Goal: Transaction & Acquisition: Book appointment/travel/reservation

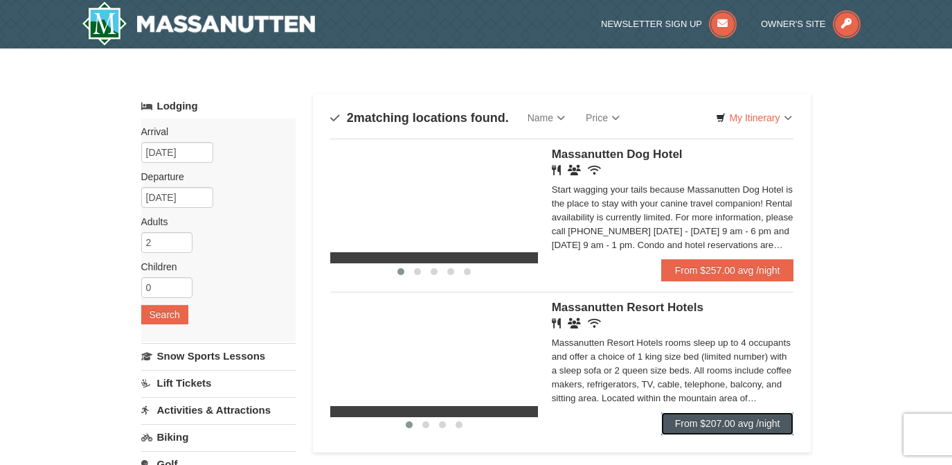
click at [755, 412] on link "From $207.00 avg /night" at bounding box center [727, 423] width 133 height 22
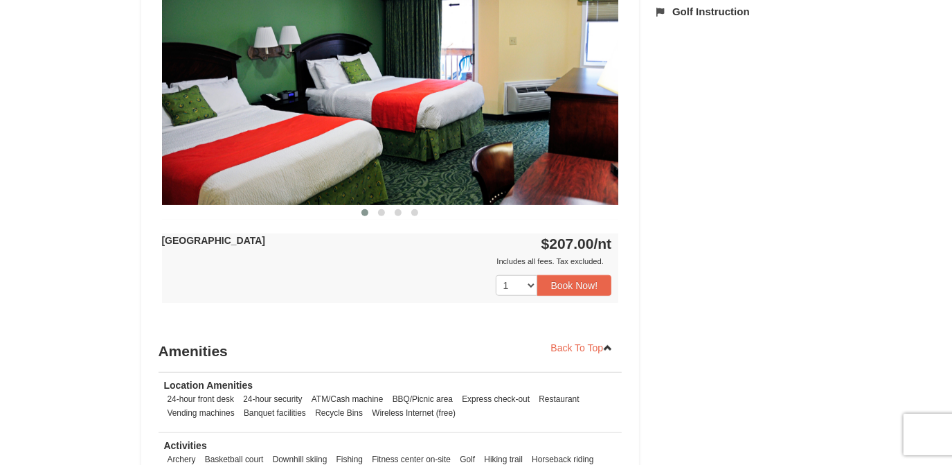
scroll to position [704, 0]
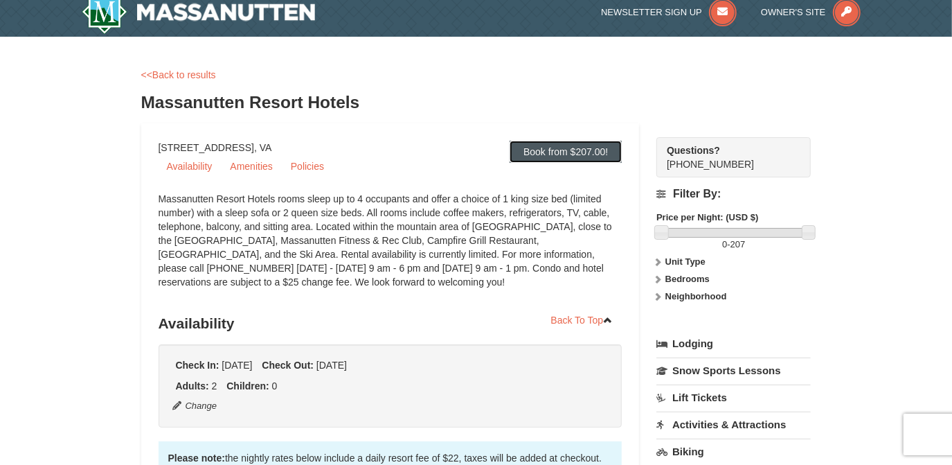
click at [569, 148] on link "Book from $207.00!" at bounding box center [566, 152] width 112 height 22
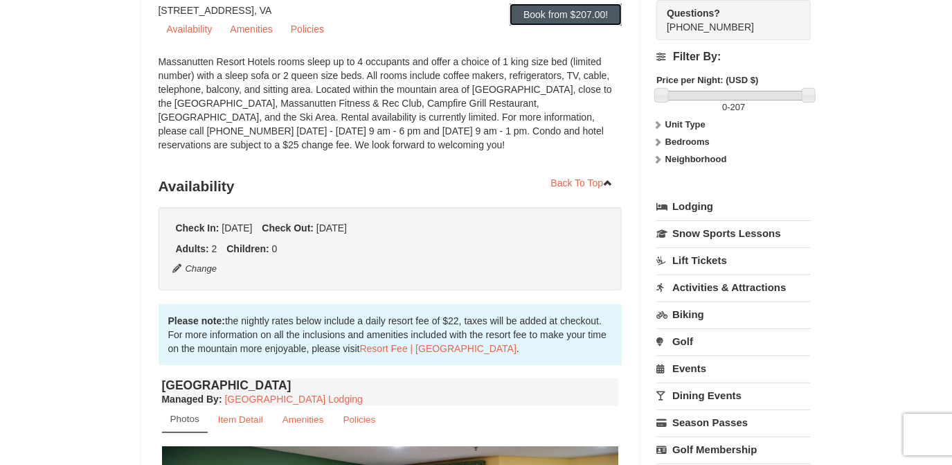
scroll to position [321, 0]
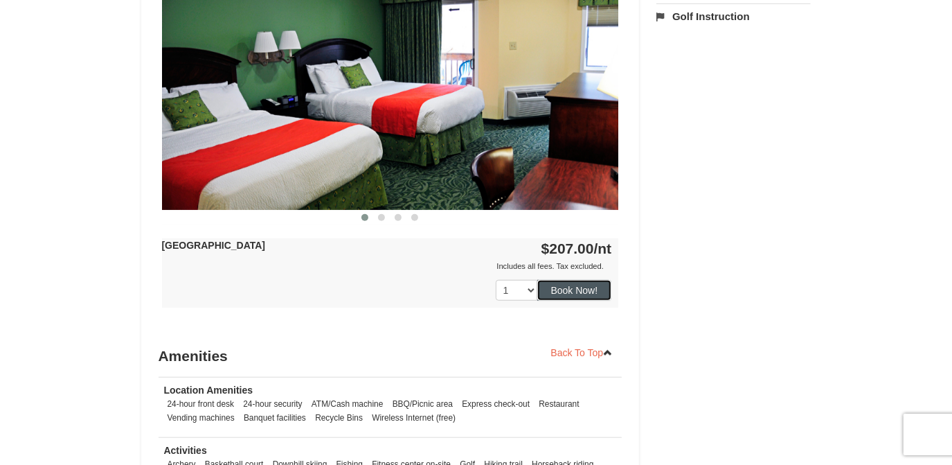
click at [560, 290] on button "Book Now!" at bounding box center [574, 290] width 75 height 21
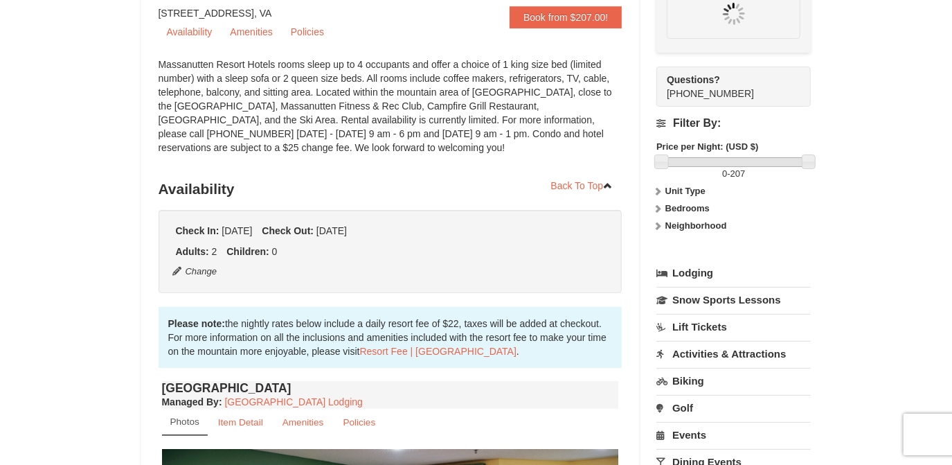
scroll to position [134, 0]
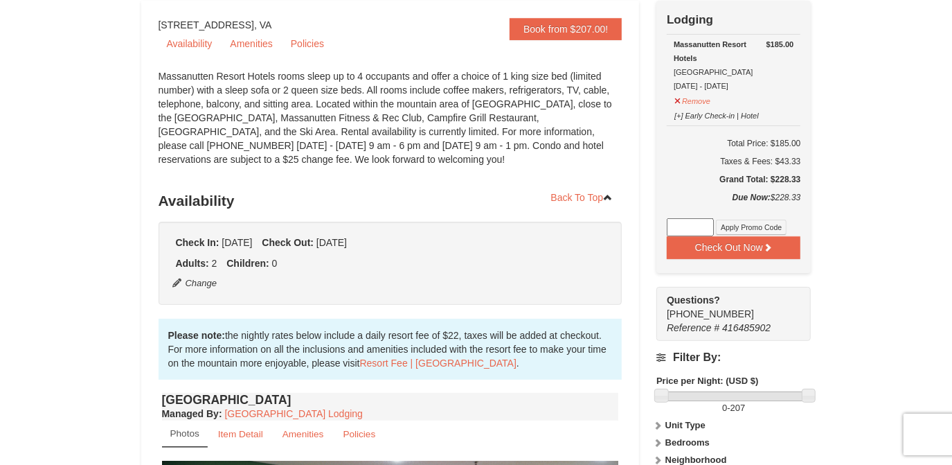
click at [700, 233] on input at bounding box center [690, 227] width 47 height 18
click at [673, 243] on button "Check Out Now" at bounding box center [734, 247] width 134 height 22
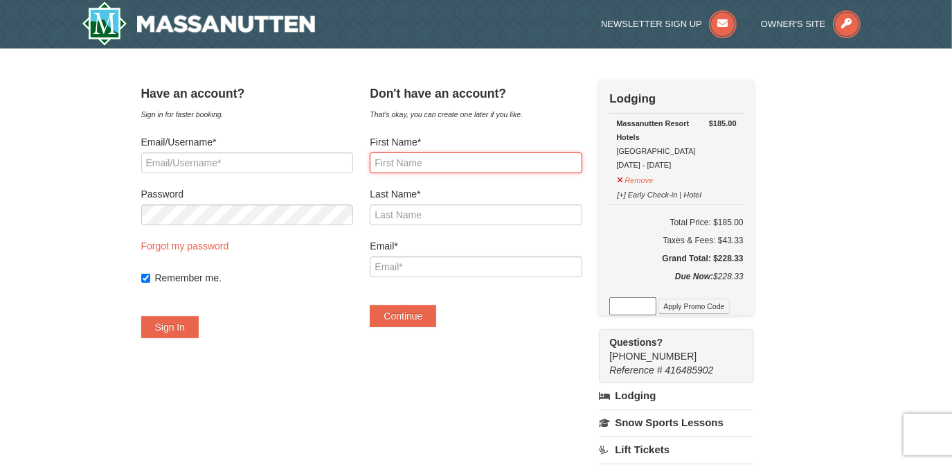
click at [469, 162] on input "First Name*" at bounding box center [476, 162] width 212 height 21
type input "Cheryl"
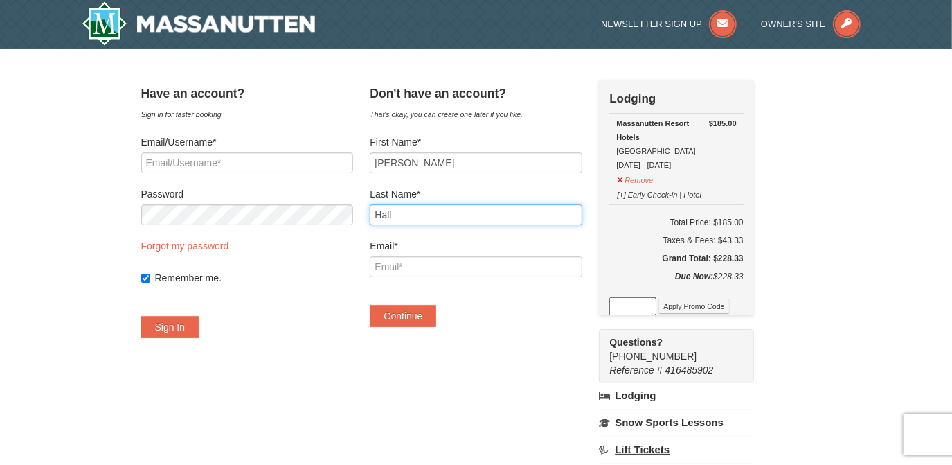
type input "Hall"
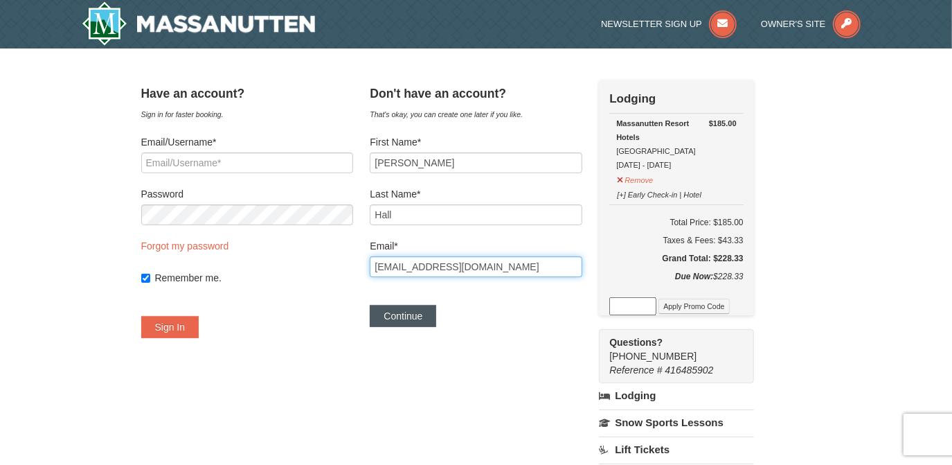
type input "cherylbmain@hotmail.com"
click at [410, 313] on button "Continue" at bounding box center [403, 316] width 66 height 22
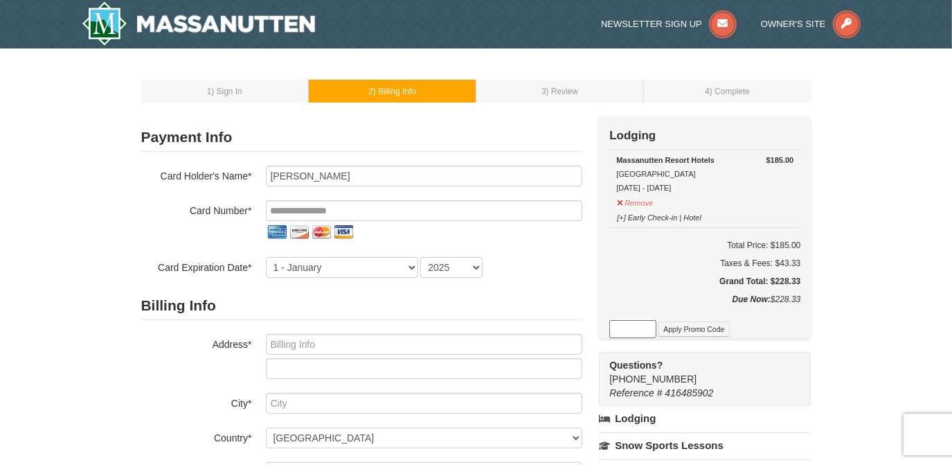
click at [344, 234] on img at bounding box center [343, 232] width 22 height 22
click at [410, 263] on select "1 - January 2 - February 3 - March 4 - April 5 - May 6 - June 7 - July 8 - Augu…" at bounding box center [342, 267] width 152 height 21
select select "8"
click at [266, 257] on select "1 - January 2 - February 3 - March 4 - April 5 - May 6 - June 7 - July 8 - Augu…" at bounding box center [342, 267] width 152 height 21
click at [478, 266] on select "2025 2026 2027 2028 2029 2030 2031 2032 2033 2034" at bounding box center [451, 267] width 62 height 21
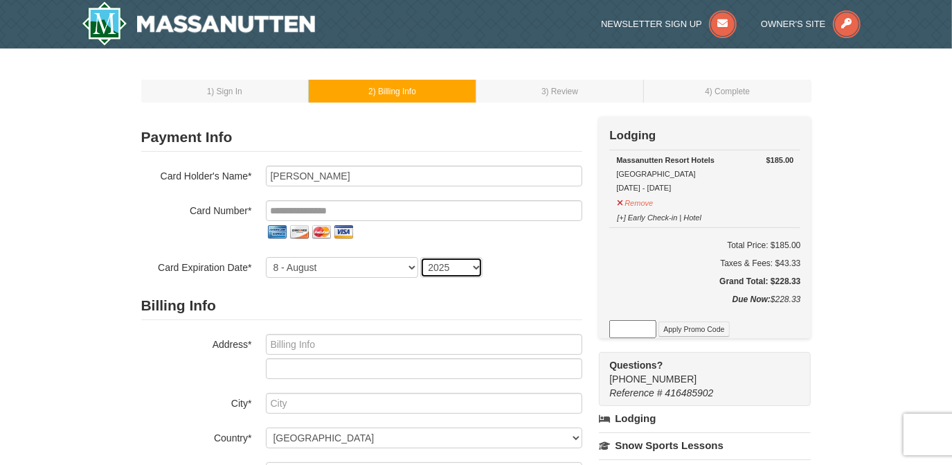
select select "2029"
click at [420, 257] on select "2025 2026 2027 2028 2029 2030 2031 2032 2033 2034" at bounding box center [451, 267] width 62 height 21
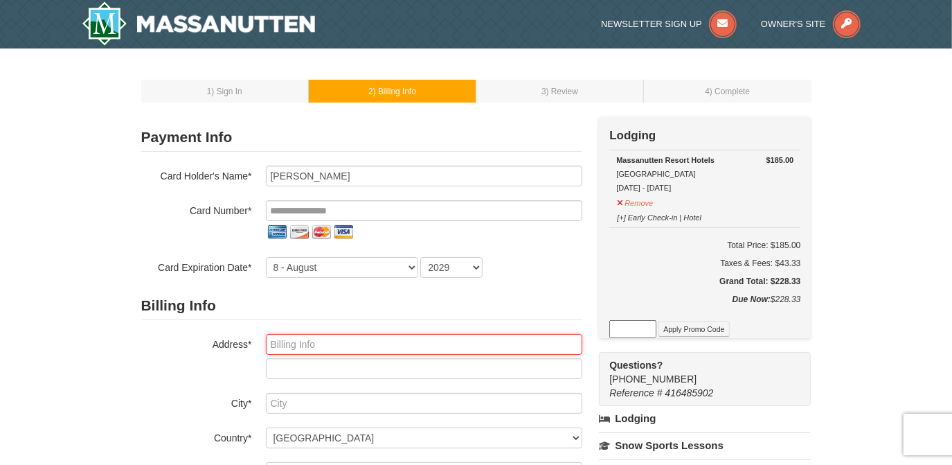
click at [325, 335] on input "text" at bounding box center [424, 344] width 316 height 21
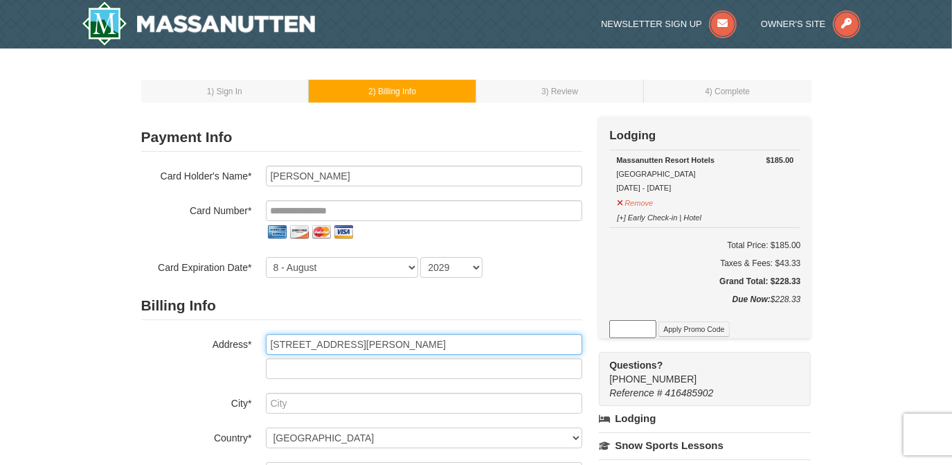
type input "7525 Gatewood Rd"
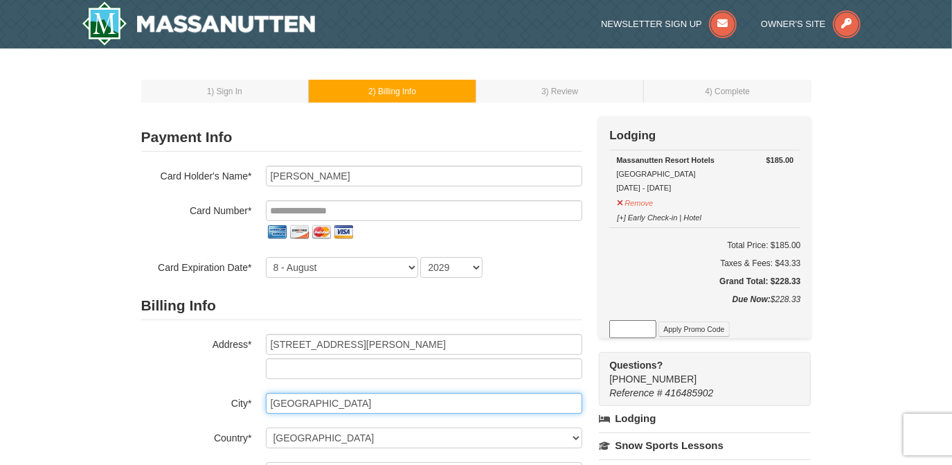
type input "Fayetteville"
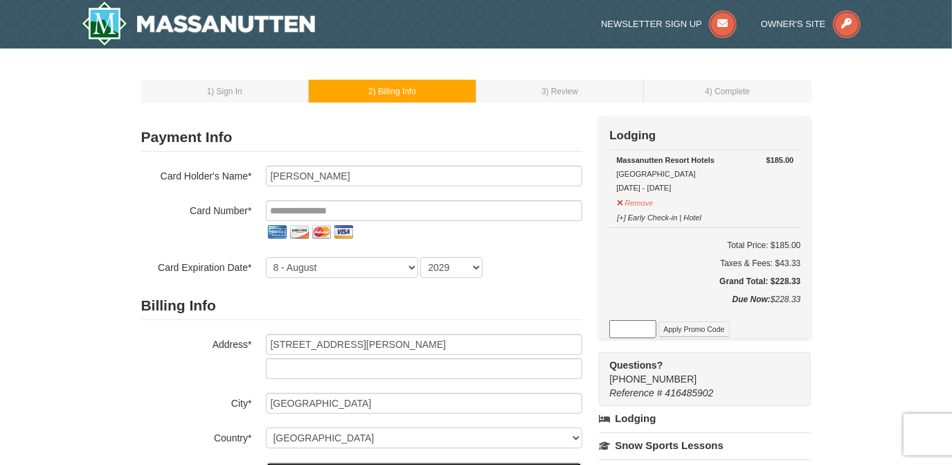
scroll to position [17, 0]
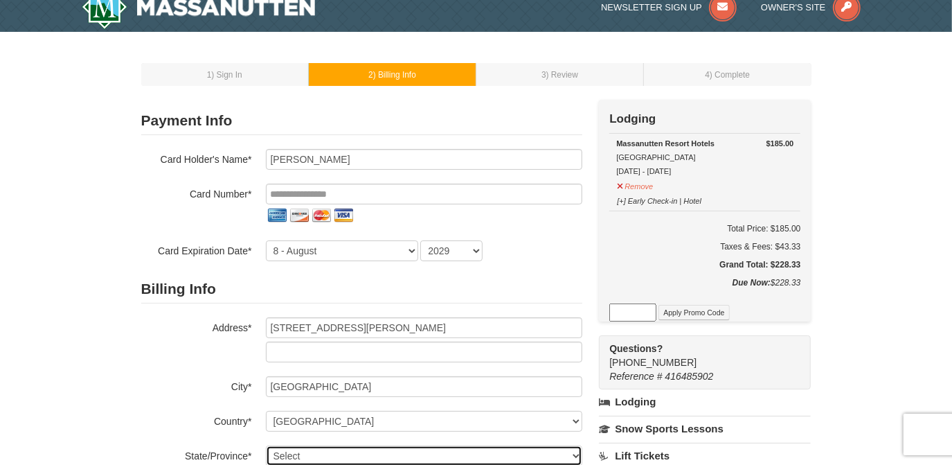
select select "WA"
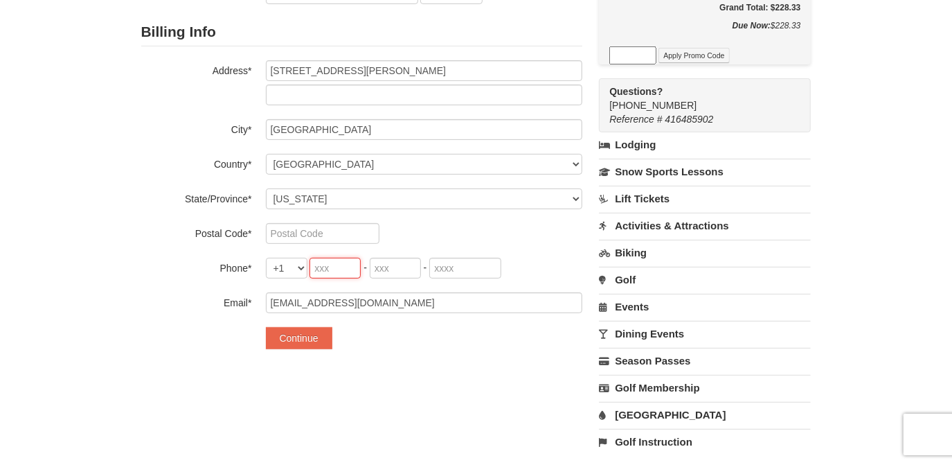
click at [330, 265] on input "tel" at bounding box center [335, 268] width 51 height 21
type input "304"
type input "890"
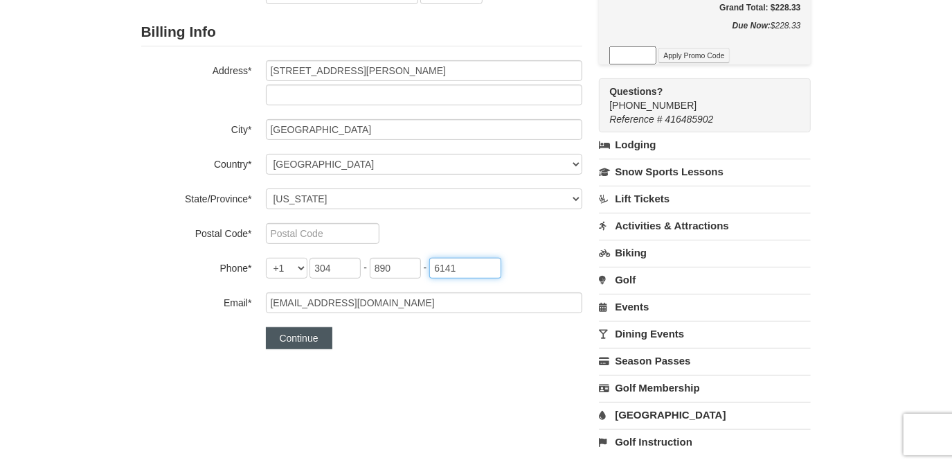
type input "6141"
click at [282, 340] on button "Continue" at bounding box center [299, 338] width 66 height 22
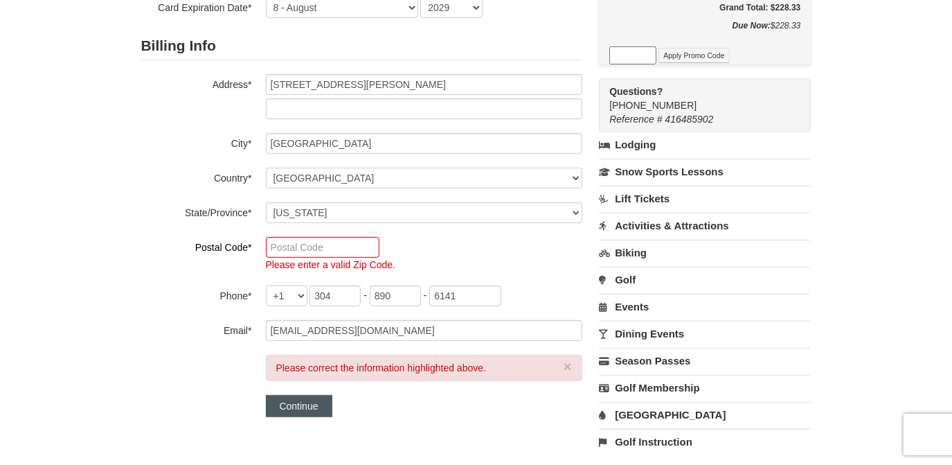
scroll to position [288, 0]
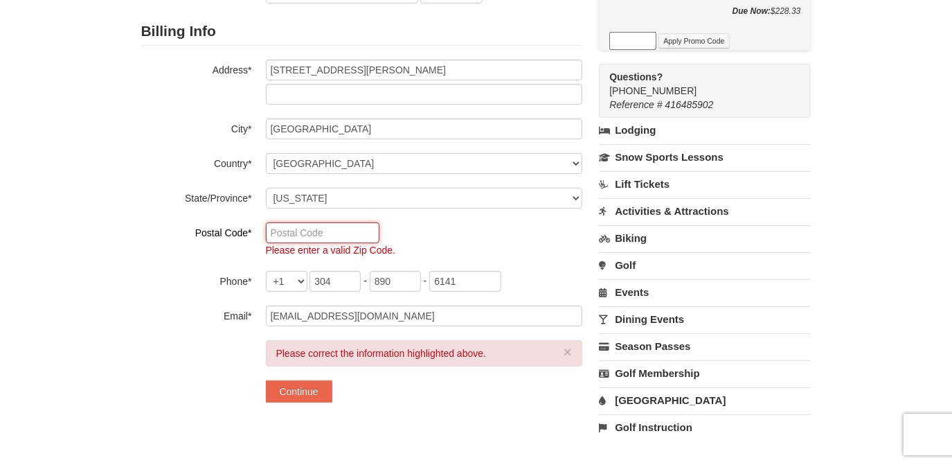
click at [269, 228] on input "text" at bounding box center [323, 232] width 114 height 21
type input "25840"
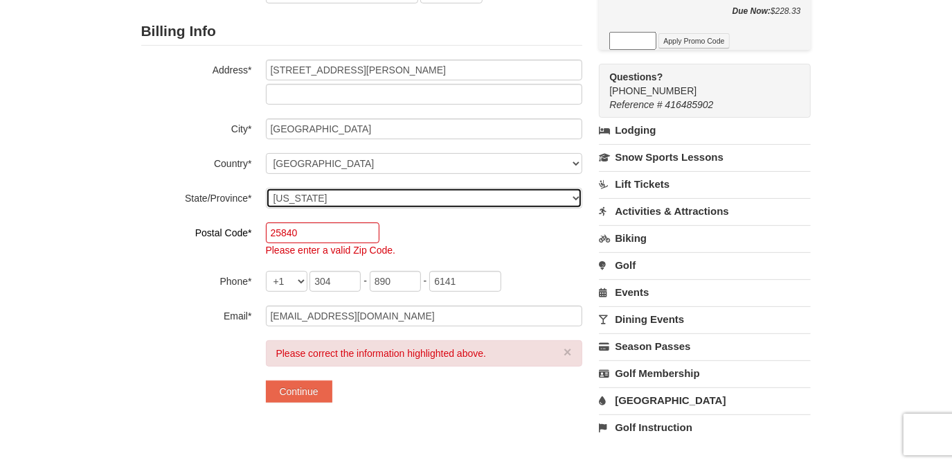
click at [578, 197] on select "Select Alabama Alaska American Samoa Arizona Arkansas California Colorado Conne…" at bounding box center [424, 198] width 316 height 21
select select "WV"
click at [266, 188] on select "Select Alabama Alaska American Samoa Arizona Arkansas California Colorado Conne…" at bounding box center [424, 198] width 316 height 21
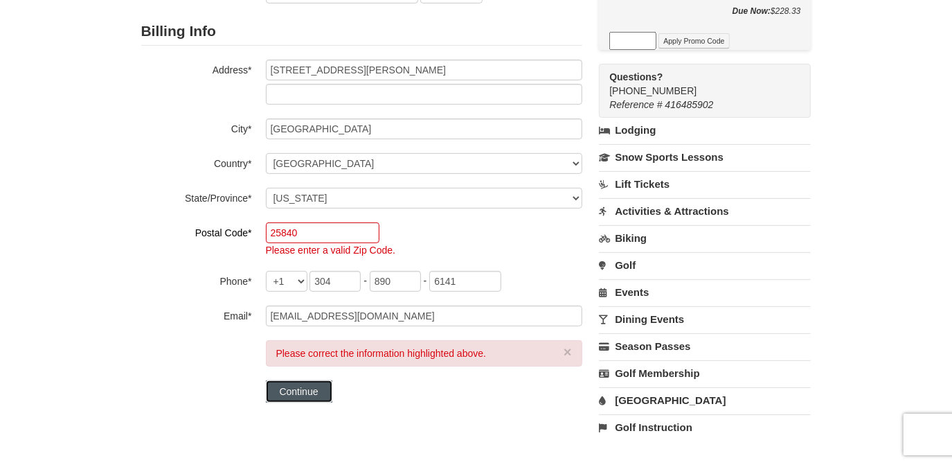
click at [298, 390] on button "Continue" at bounding box center [299, 391] width 66 height 22
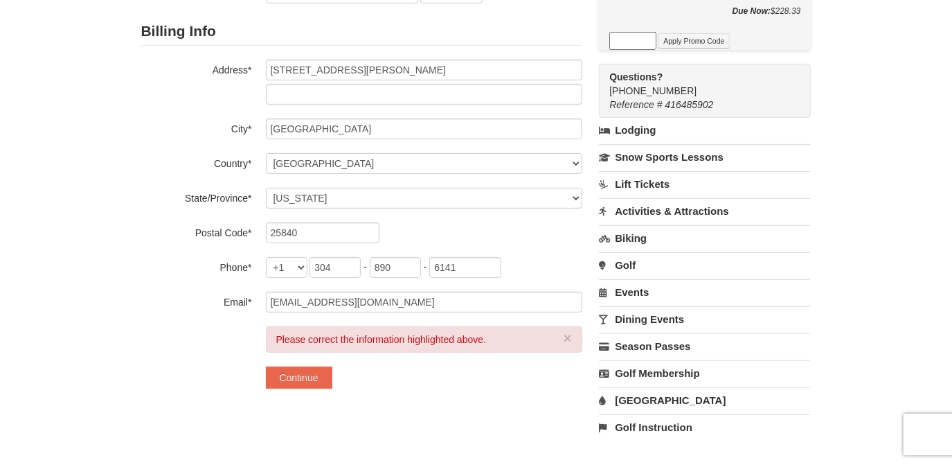
scroll to position [0, 0]
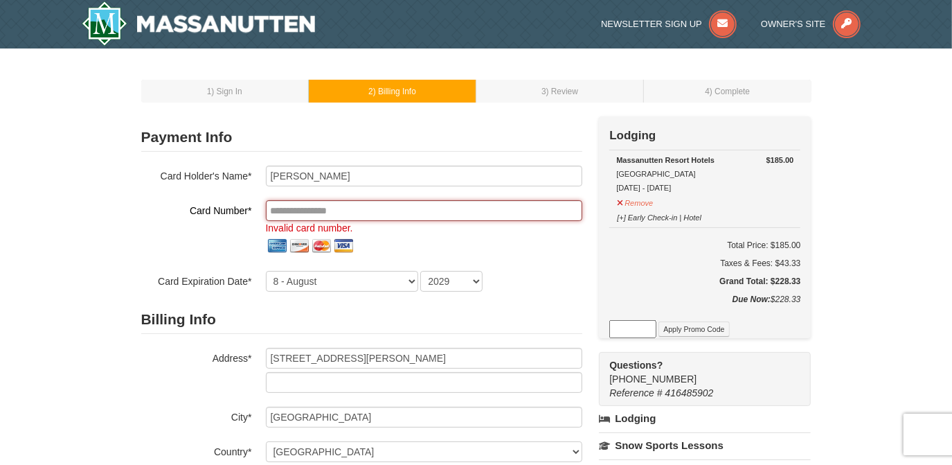
click at [391, 209] on input "tel" at bounding box center [424, 210] width 316 height 21
click at [378, 210] on input "tel" at bounding box center [424, 210] width 316 height 21
click at [372, 206] on input "tel" at bounding box center [424, 210] width 316 height 21
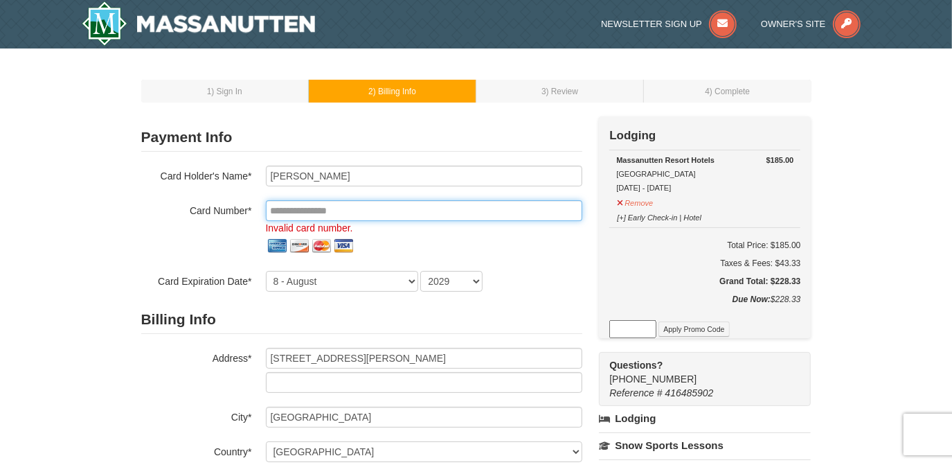
click at [269, 211] on input "tel" at bounding box center [424, 210] width 316 height 21
click at [384, 215] on input "tel" at bounding box center [424, 210] width 316 height 21
click at [379, 207] on input "tel" at bounding box center [424, 210] width 316 height 21
click at [388, 217] on input "tel" at bounding box center [424, 210] width 316 height 21
click at [388, 213] on input "tel" at bounding box center [424, 210] width 316 height 21
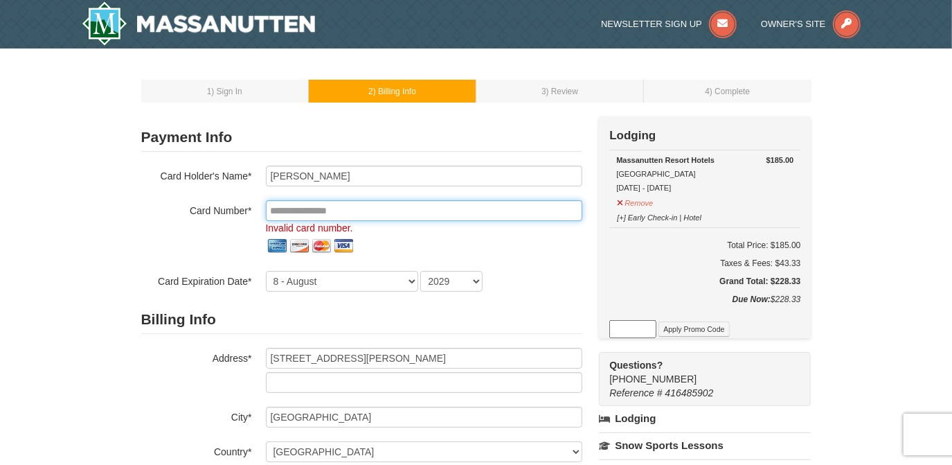
click at [388, 213] on input "tel" at bounding box center [424, 210] width 316 height 21
click at [370, 209] on input "tel" at bounding box center [424, 210] width 316 height 21
click at [350, 204] on input "tel" at bounding box center [424, 210] width 316 height 21
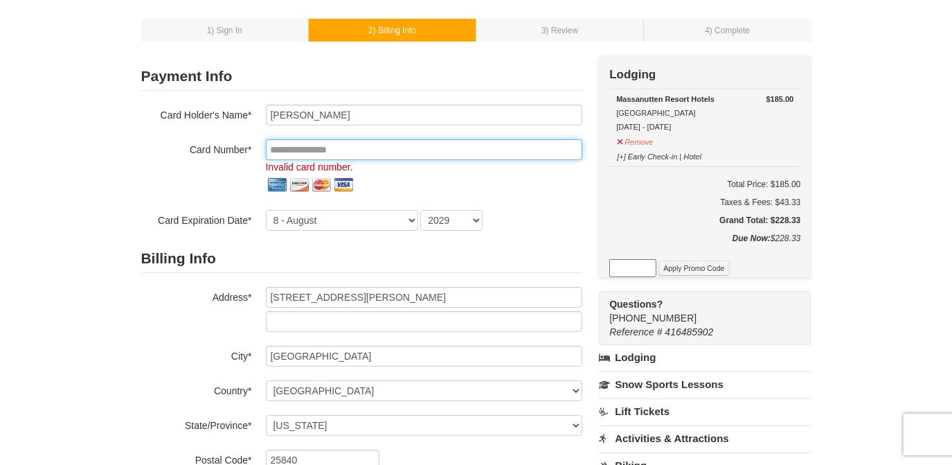
scroll to position [62, 0]
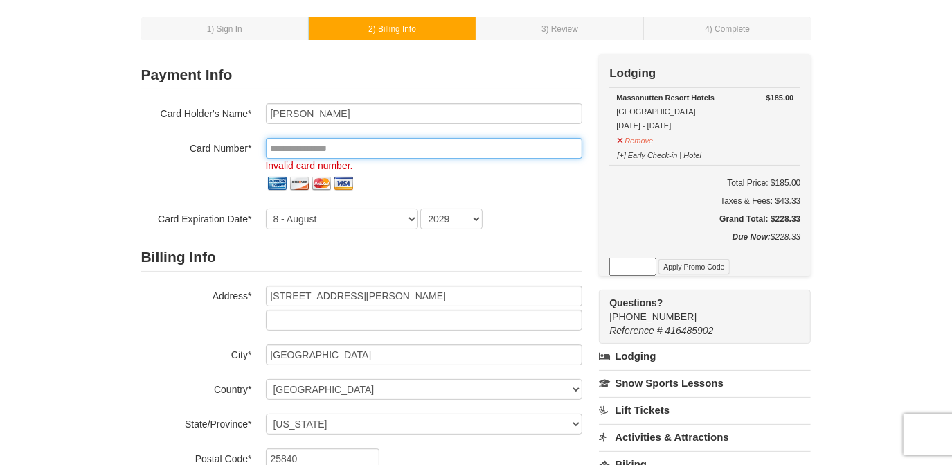
click at [378, 146] on input "tel" at bounding box center [424, 148] width 316 height 21
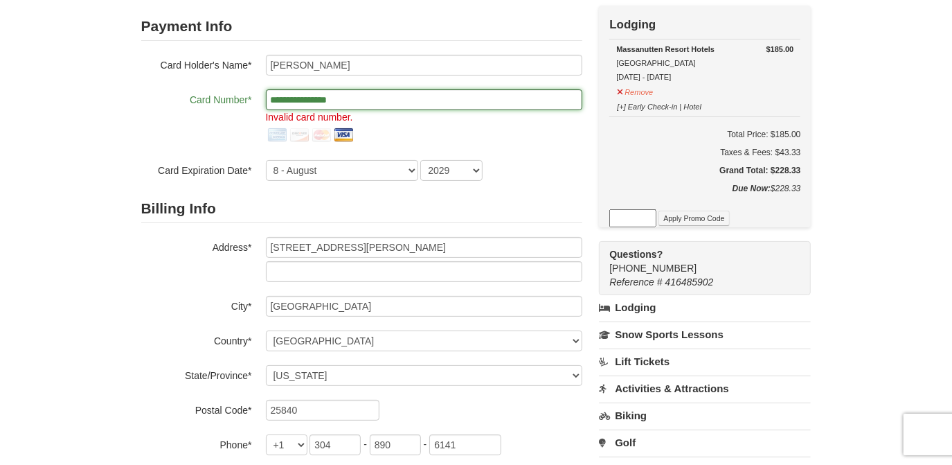
scroll to position [113, 0]
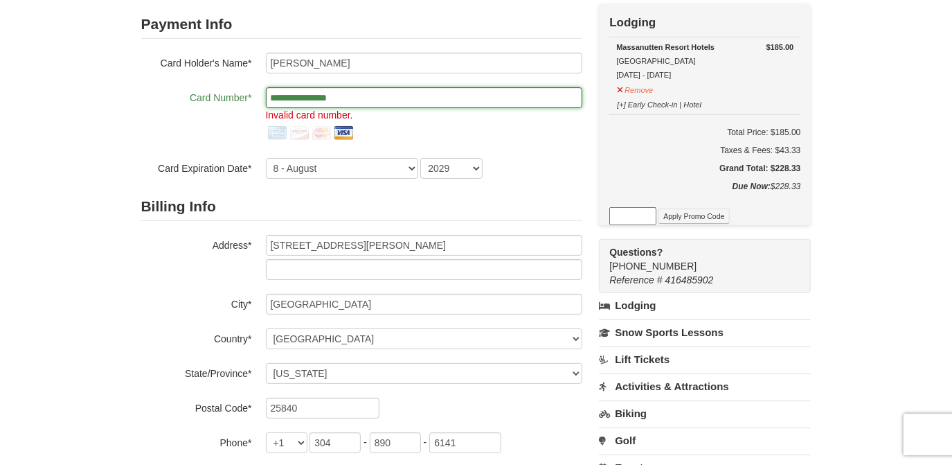
click at [395, 90] on input "**********" at bounding box center [424, 97] width 316 height 21
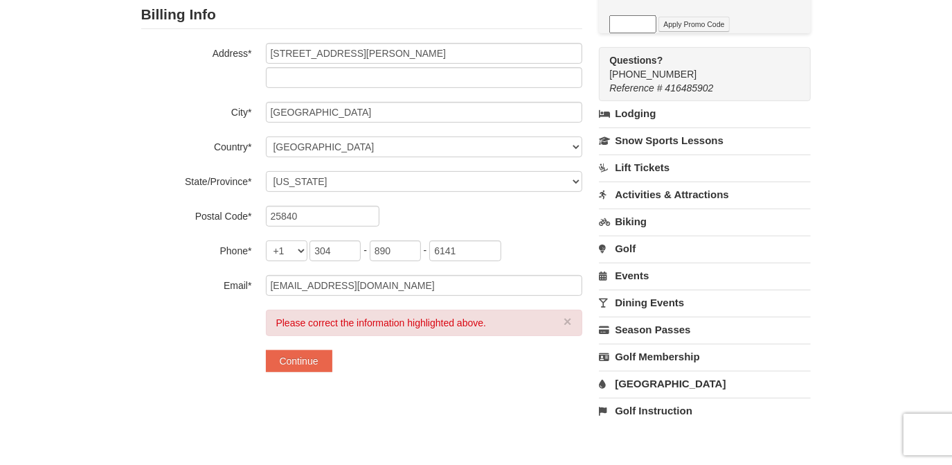
scroll to position [306, 0]
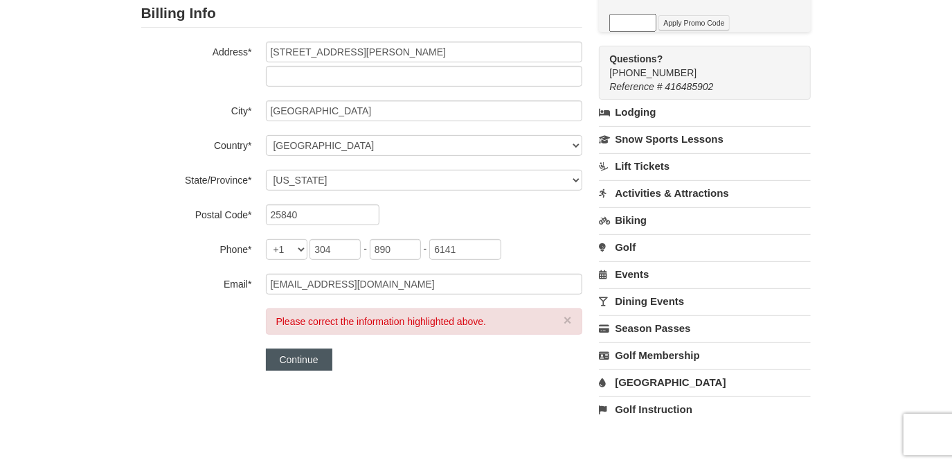
type input "**********"
click at [291, 360] on button "Continue" at bounding box center [299, 359] width 66 height 22
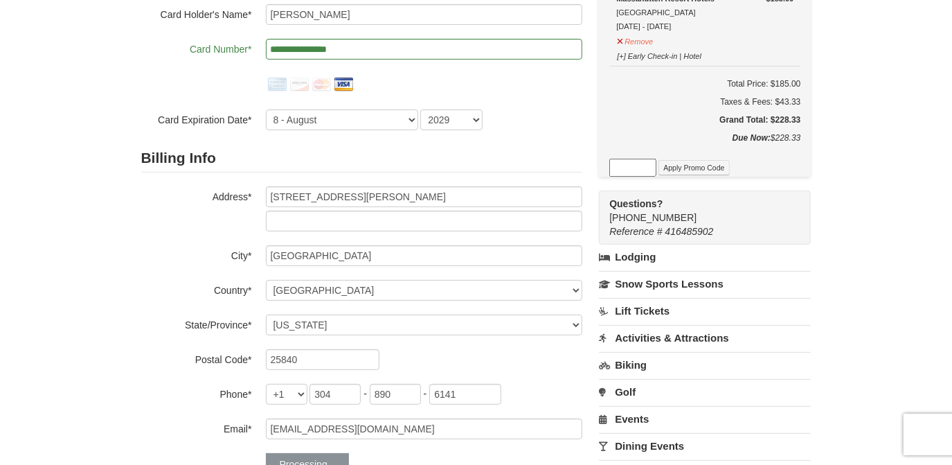
scroll to position [161, 0]
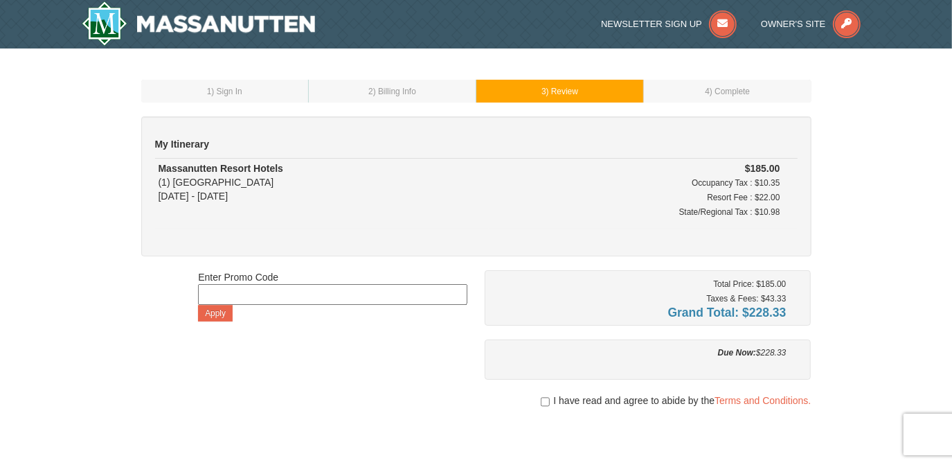
scroll to position [90, 0]
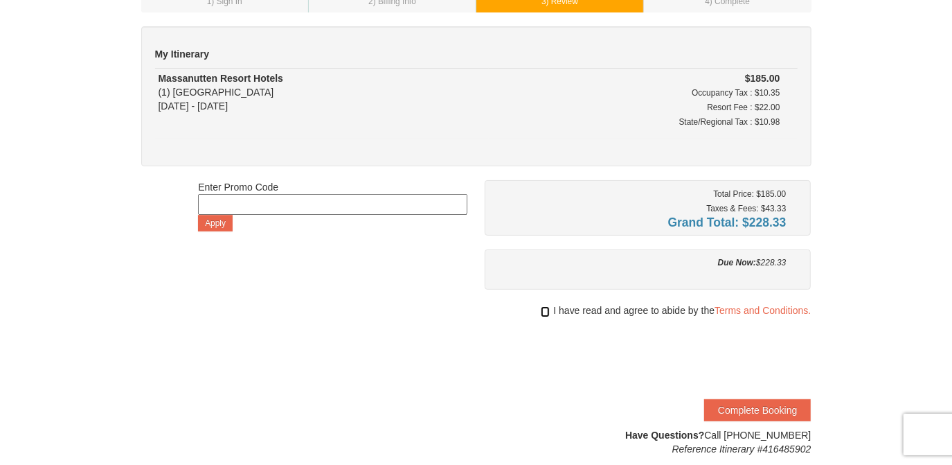
click at [543, 309] on input "checkbox" at bounding box center [545, 311] width 9 height 11
checkbox input "true"
click at [759, 408] on button "Complete Booking" at bounding box center [757, 410] width 107 height 22
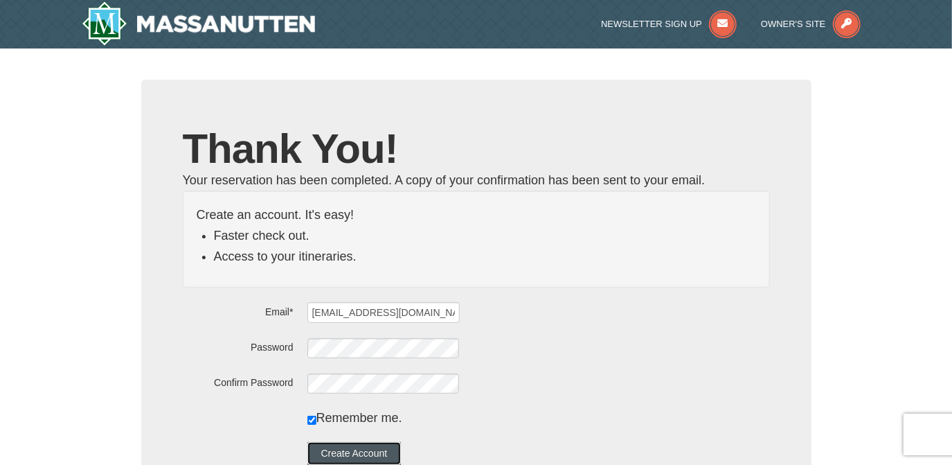
click at [367, 450] on button "Create Account" at bounding box center [354, 453] width 94 height 22
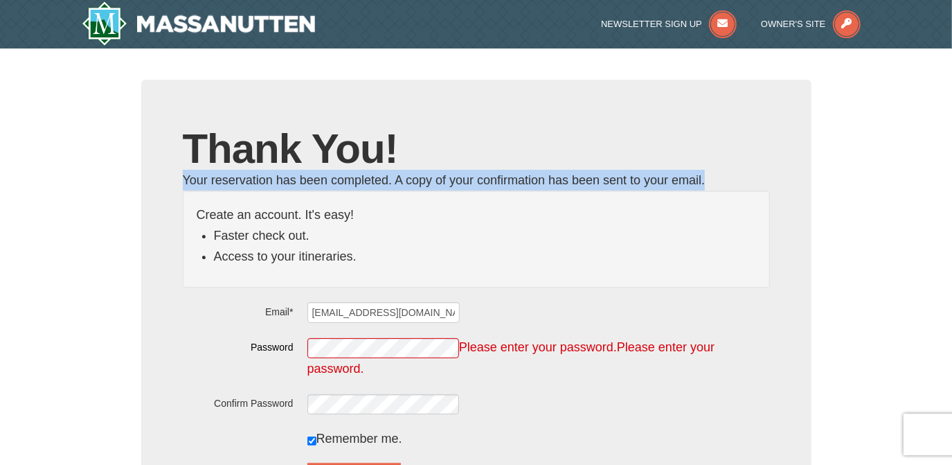
drag, startPoint x: 951, startPoint y: 156, endPoint x: 956, endPoint y: 183, distance: 27.4
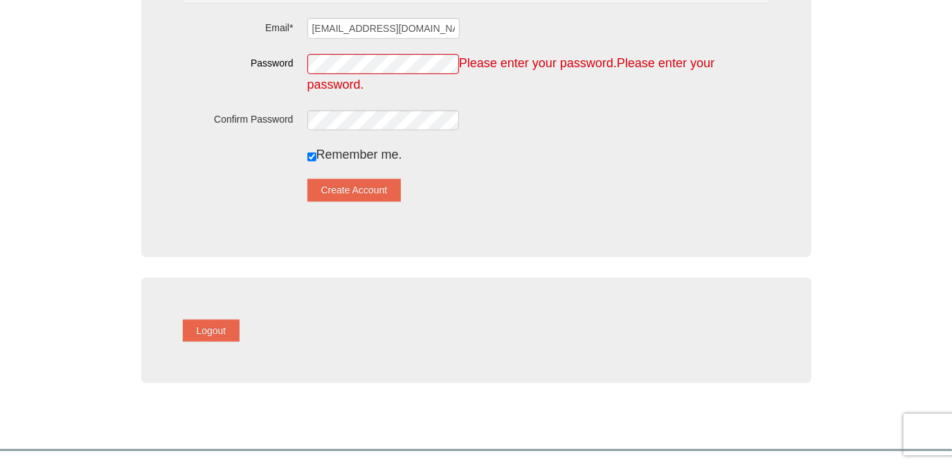
scroll to position [306, 0]
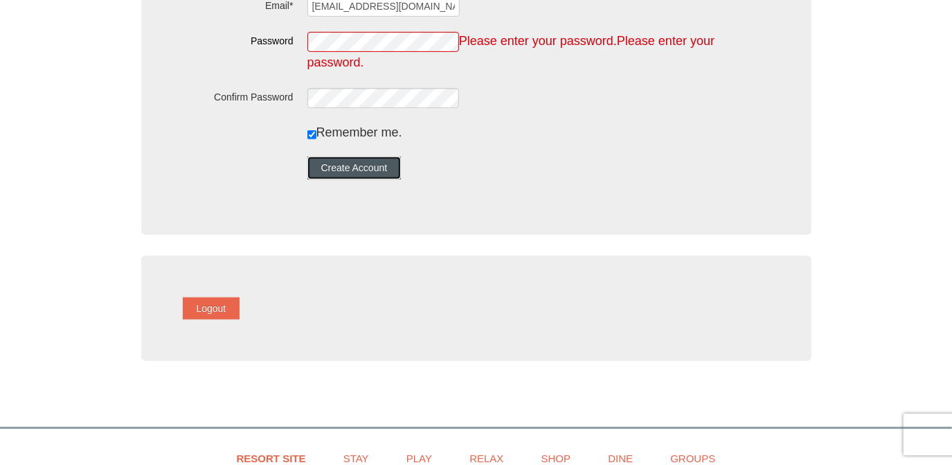
click at [377, 163] on button "Create Account" at bounding box center [354, 168] width 94 height 22
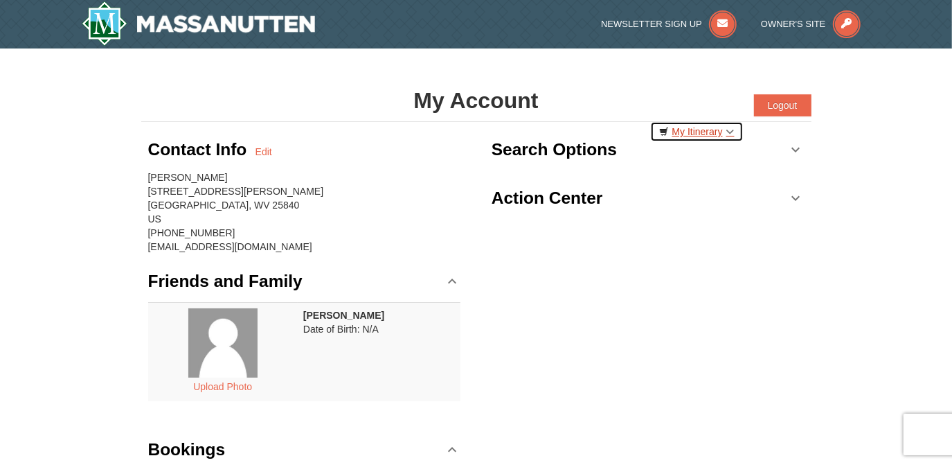
click at [737, 132] on link "My Itinerary" at bounding box center [696, 131] width 93 height 21
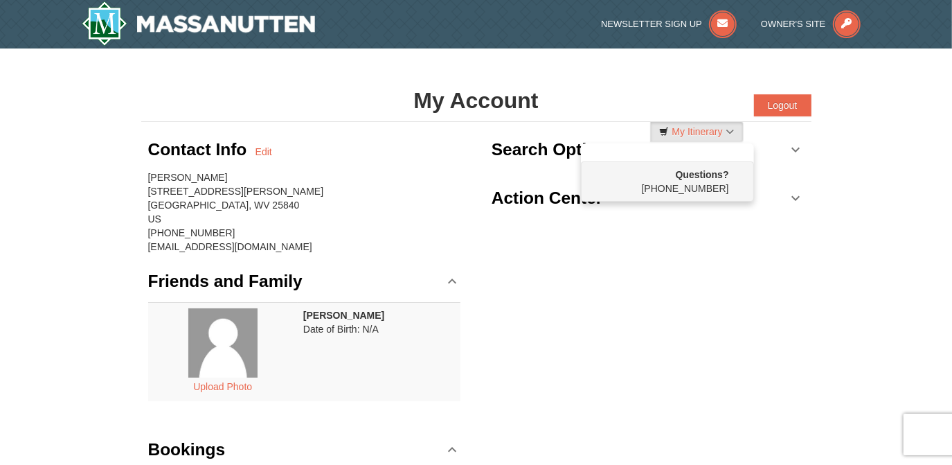
click at [357, 231] on div "Cheryl Hall 7525 Gatewood Rd Fayetteville, WV 25840 US (304) 890-6141 cherylbma…" at bounding box center [304, 211] width 313 height 83
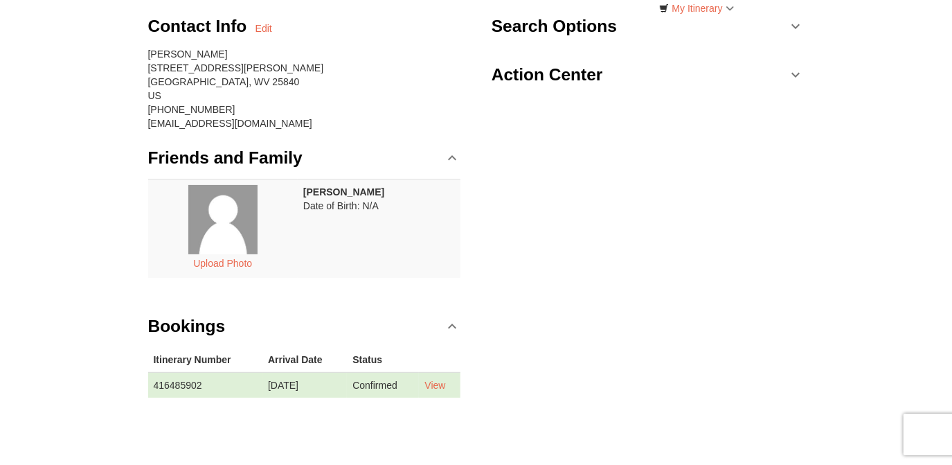
scroll to position [157, 0]
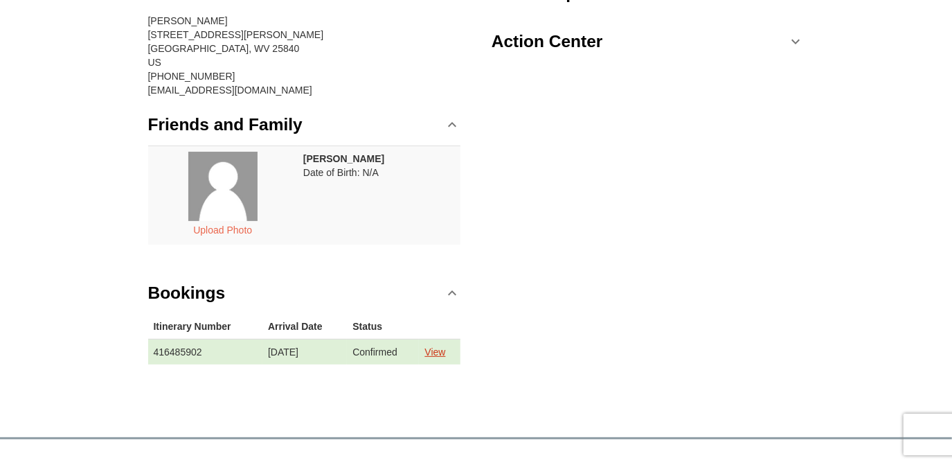
click at [445, 348] on link "View" at bounding box center [434, 351] width 21 height 11
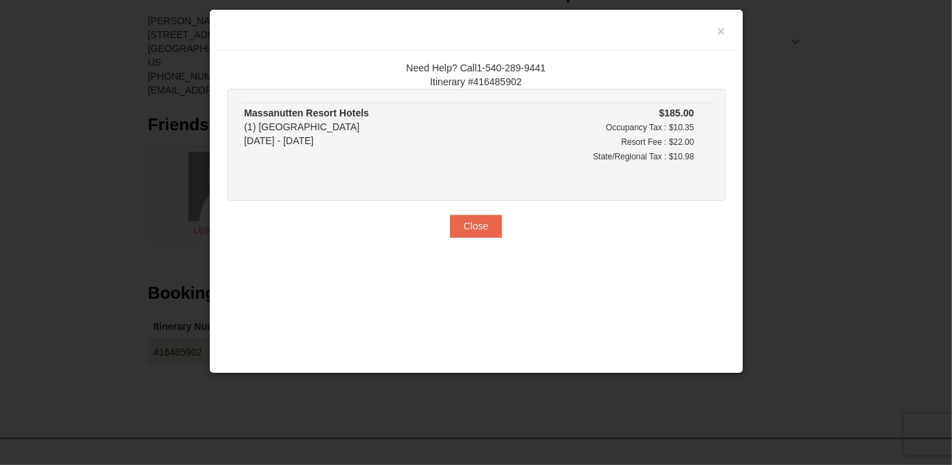
click at [817, 180] on div at bounding box center [476, 232] width 952 height 465
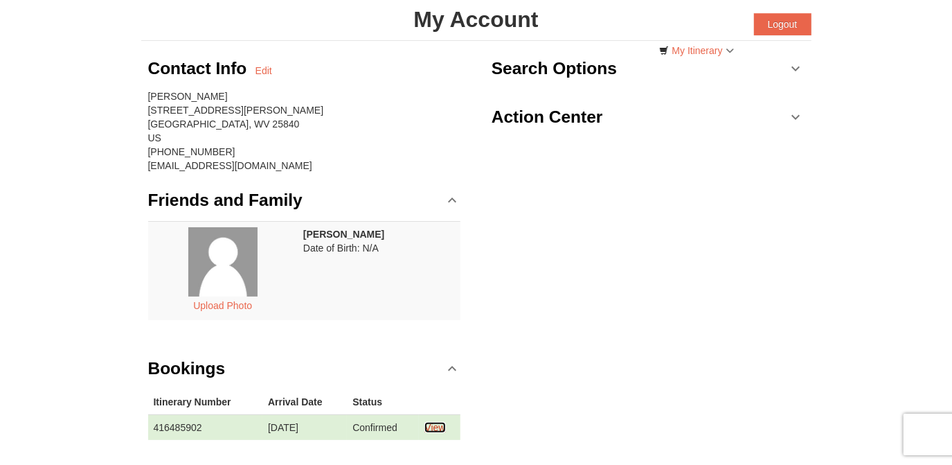
scroll to position [0, 0]
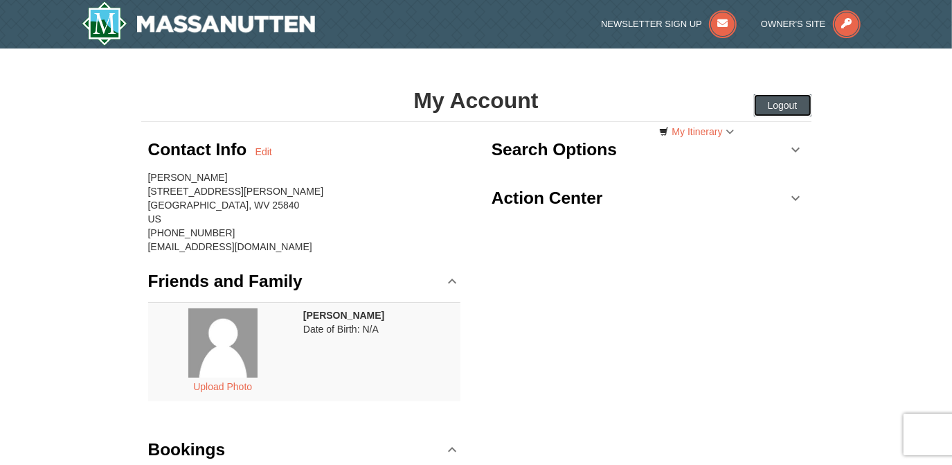
click at [786, 109] on button "Logout" at bounding box center [782, 105] width 57 height 22
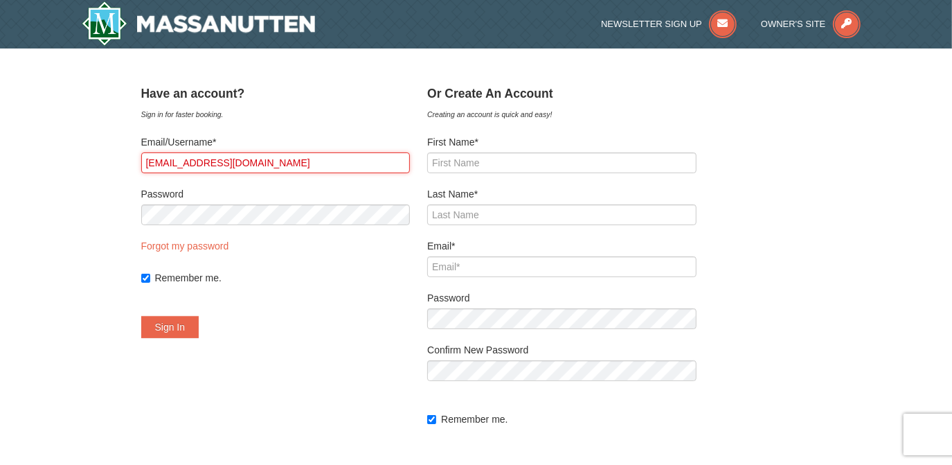
click at [314, 154] on input "[EMAIL_ADDRESS][DOMAIN_NAME]" at bounding box center [275, 162] width 269 height 21
